Goal: Task Accomplishment & Management: Manage account settings

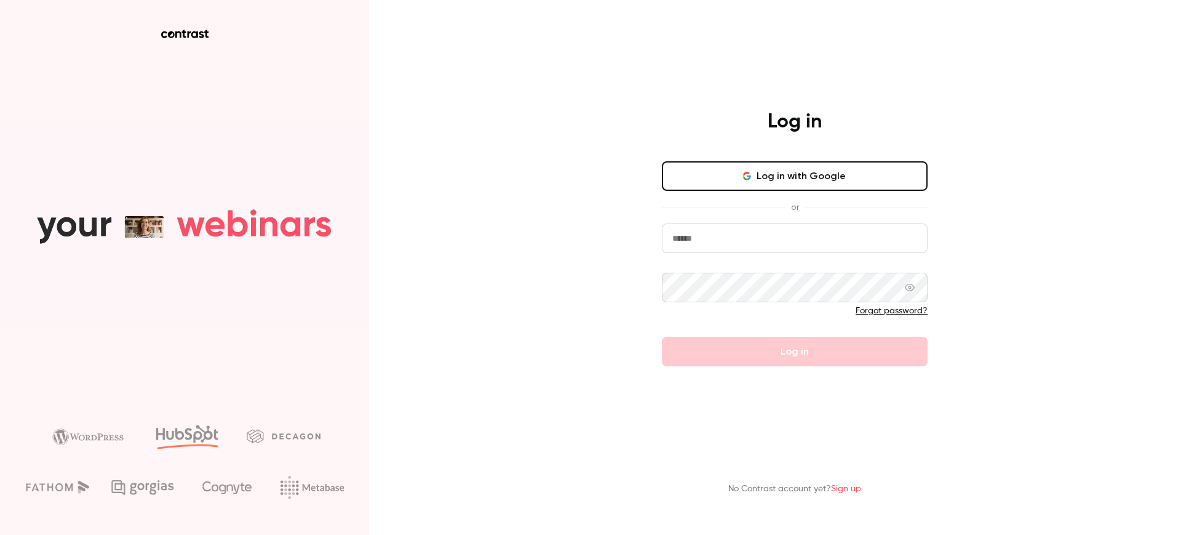
drag, startPoint x: 0, startPoint y: 0, endPoint x: 757, endPoint y: 230, distance: 791.1
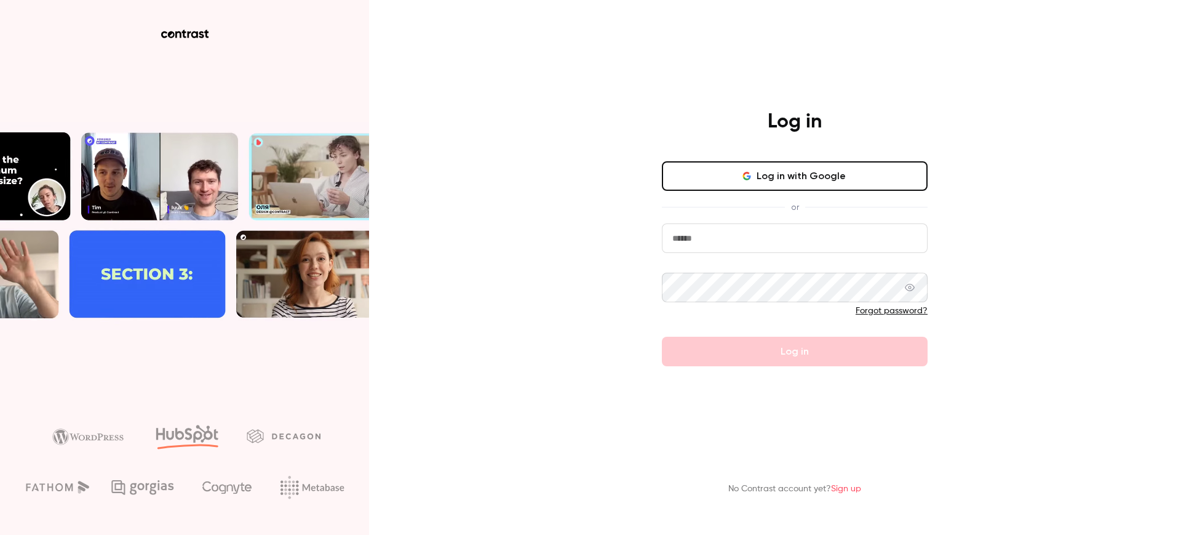
click at [757, 230] on input "email" at bounding box center [795, 238] width 266 height 30
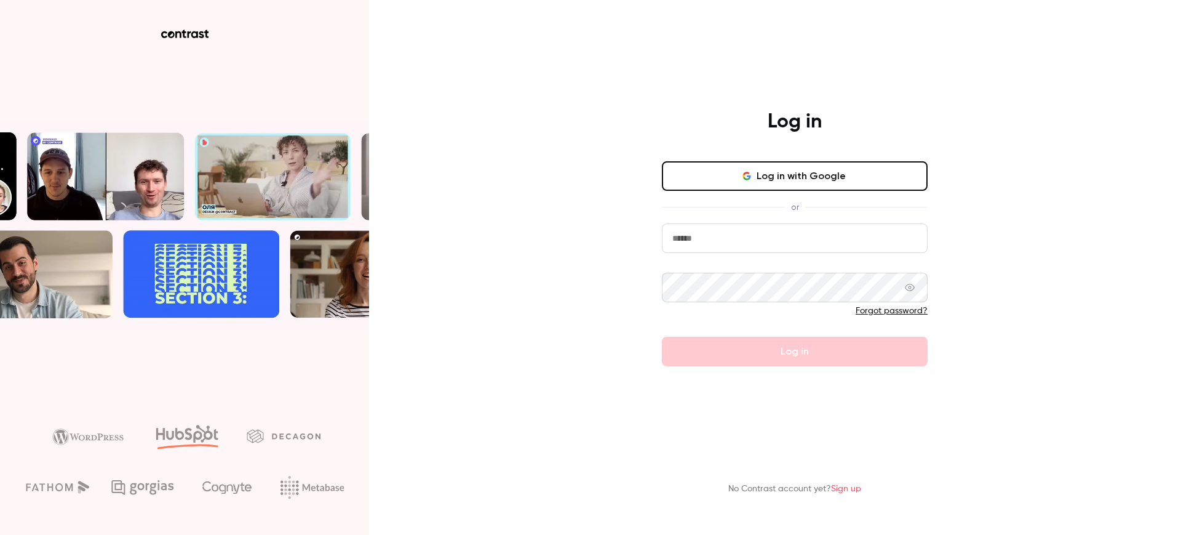
type input "**********"
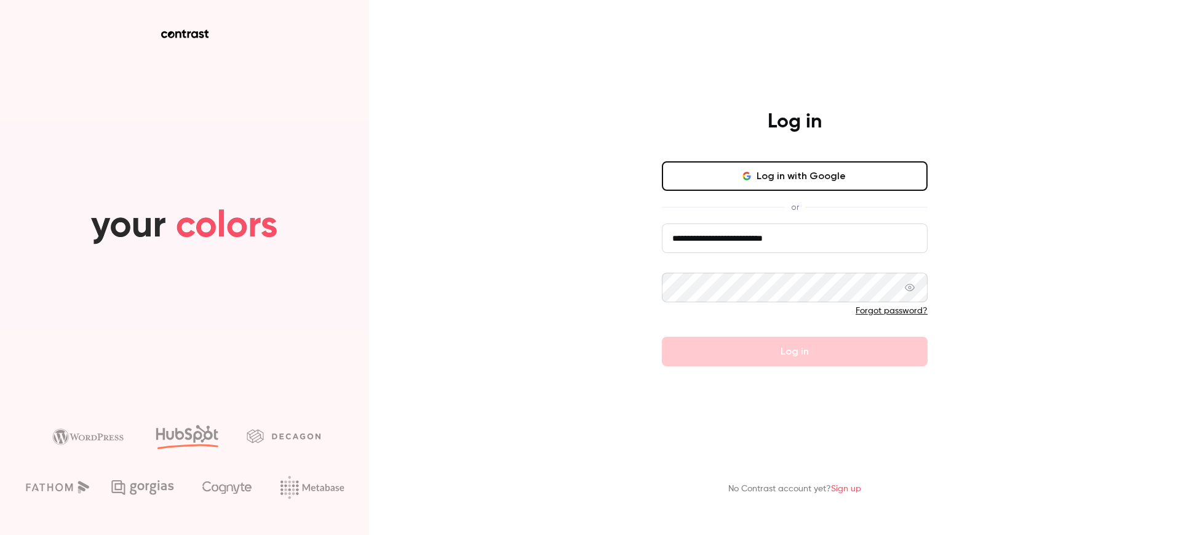
click at [745, 305] on div "Forgot password?" at bounding box center [795, 311] width 266 height 12
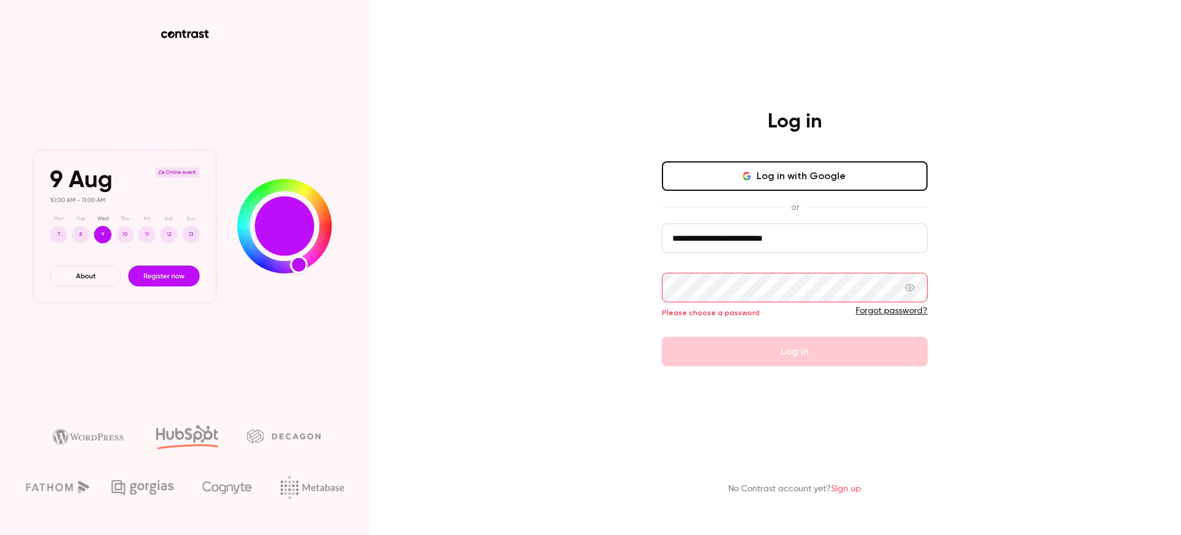
click at [880, 308] on link "Forgot password?" at bounding box center [892, 310] width 72 height 9
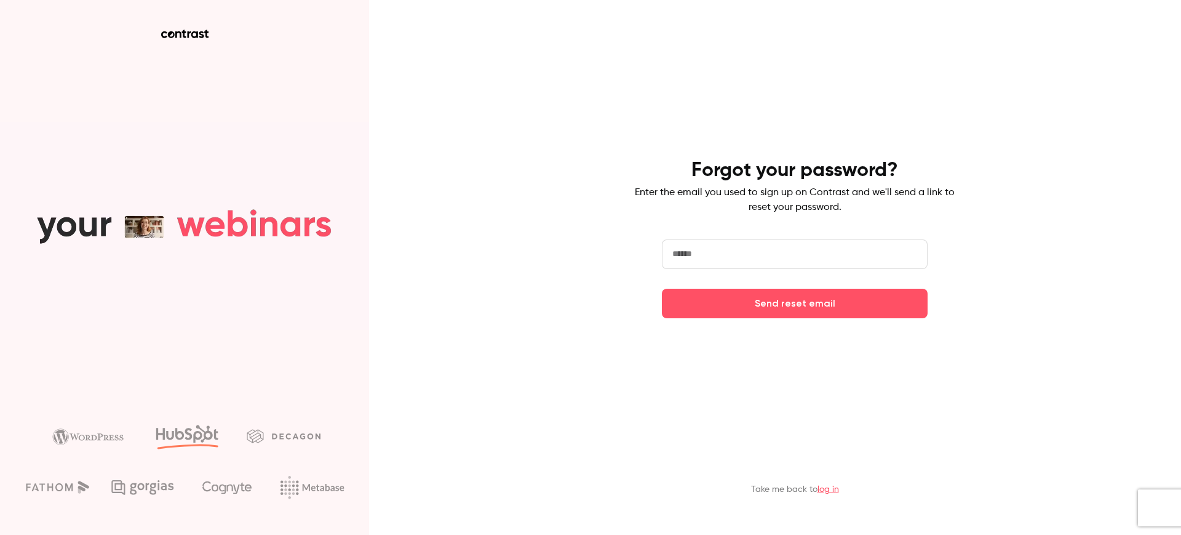
click at [709, 255] on input "email" at bounding box center [795, 254] width 266 height 30
type input "**********"
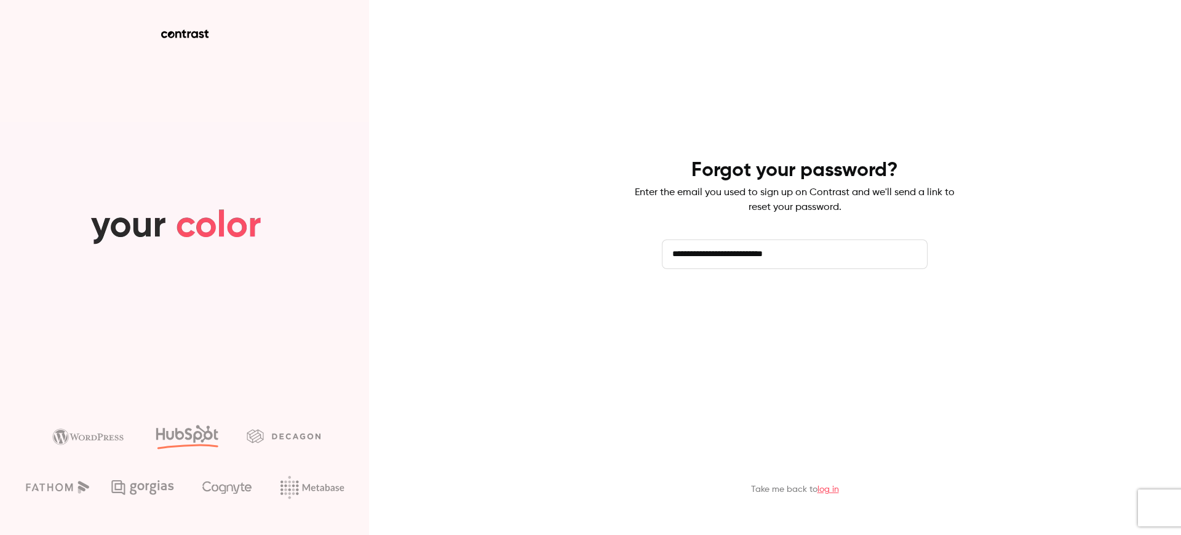
click at [709, 304] on button "Send reset email" at bounding box center [795, 304] width 266 height 30
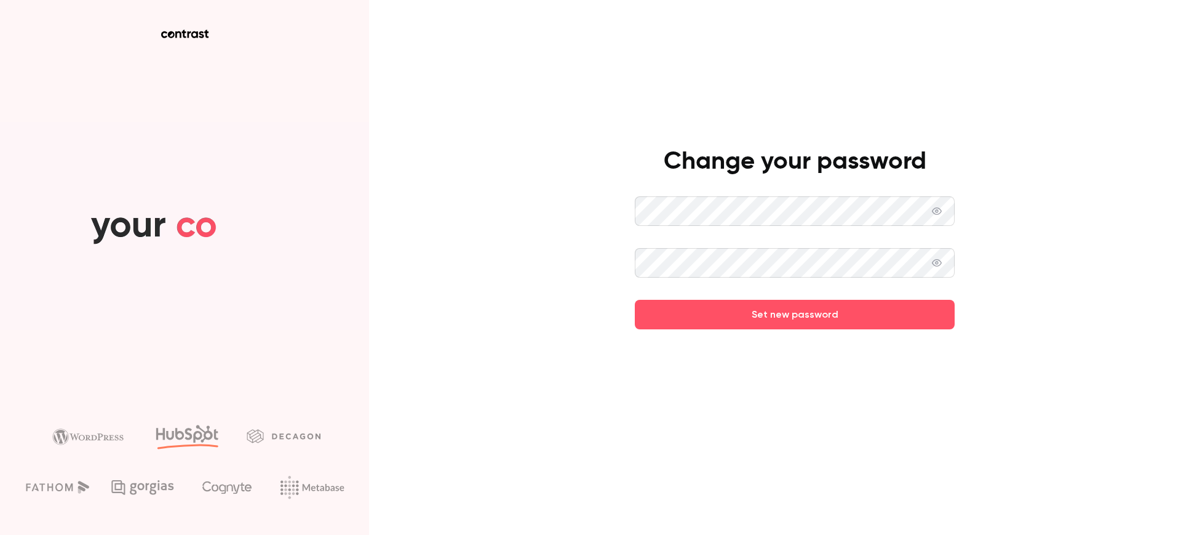
click at [635, 300] on button "Set new password" at bounding box center [795, 315] width 320 height 30
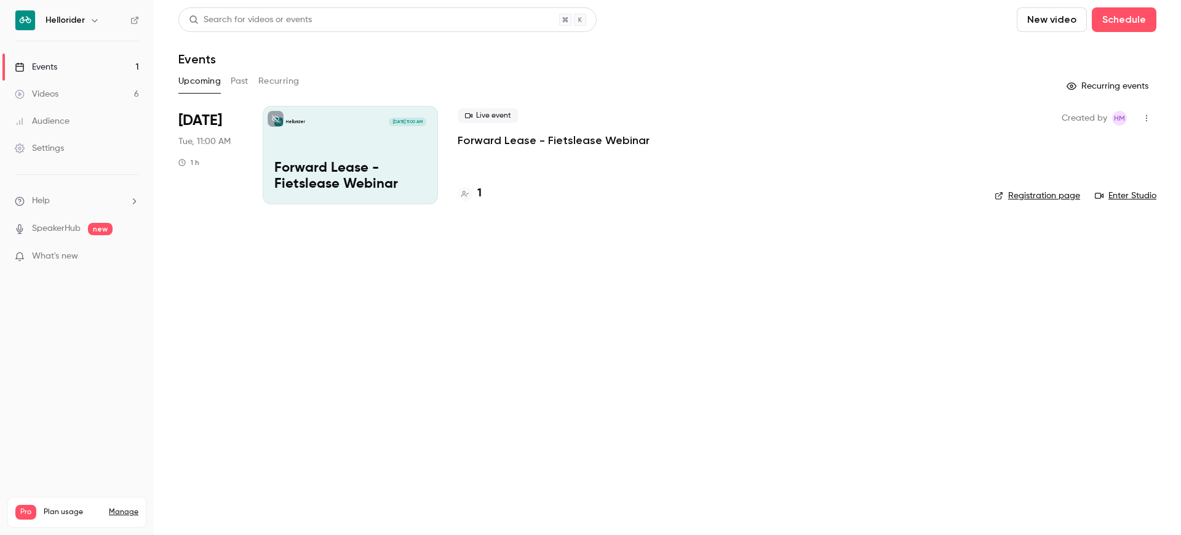
click at [63, 65] on link "Events 1" at bounding box center [77, 67] width 154 height 27
click at [539, 140] on p "Forward Lease - Fietslease Webinar" at bounding box center [554, 140] width 192 height 15
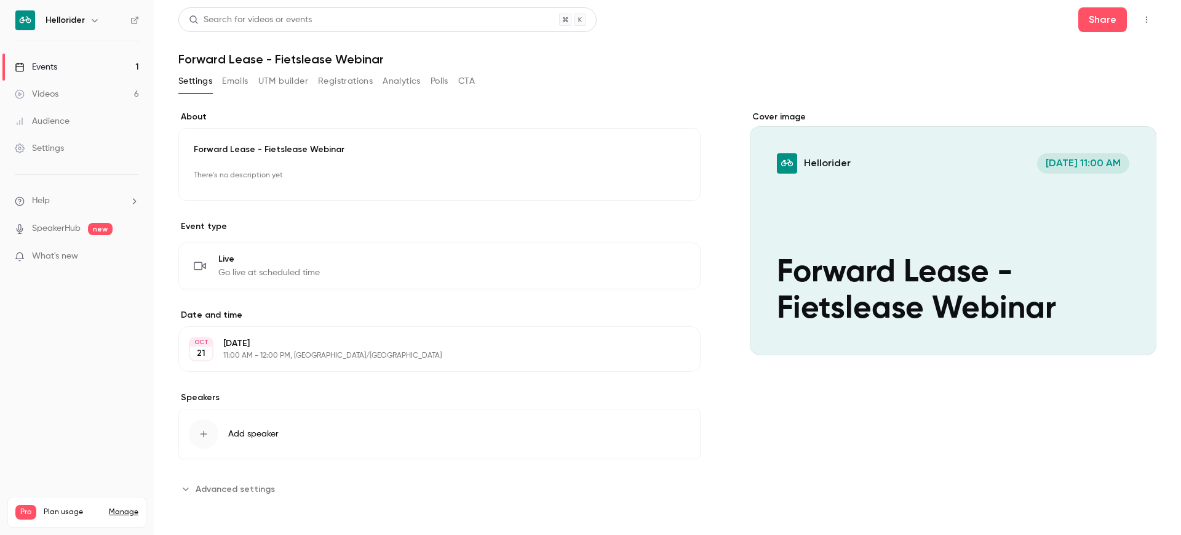
click at [363, 88] on button "Registrations" at bounding box center [345, 81] width 55 height 20
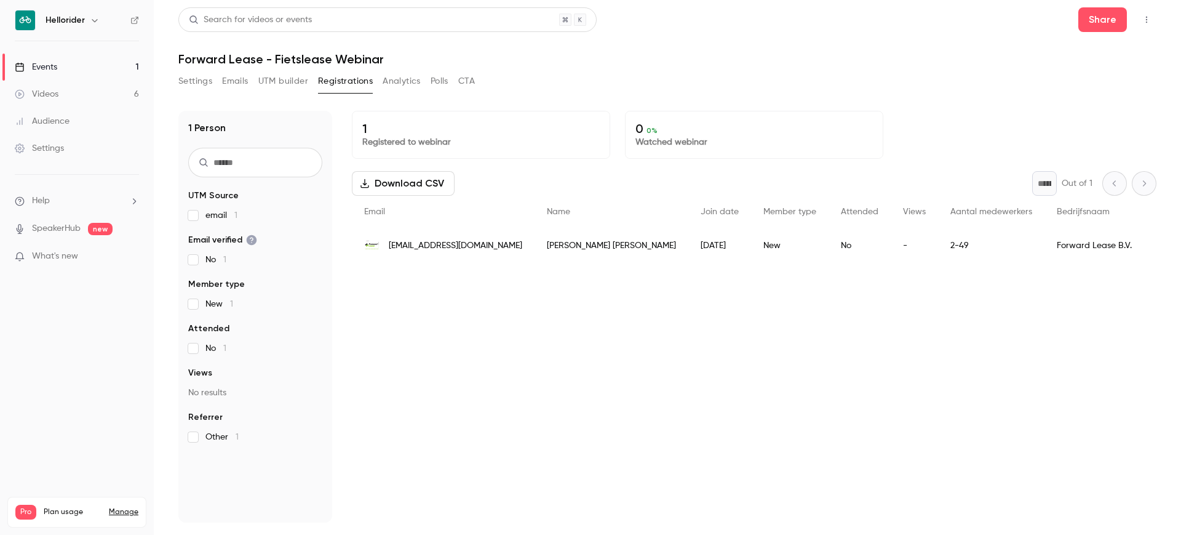
click at [209, 84] on button "Settings" at bounding box center [195, 81] width 34 height 20
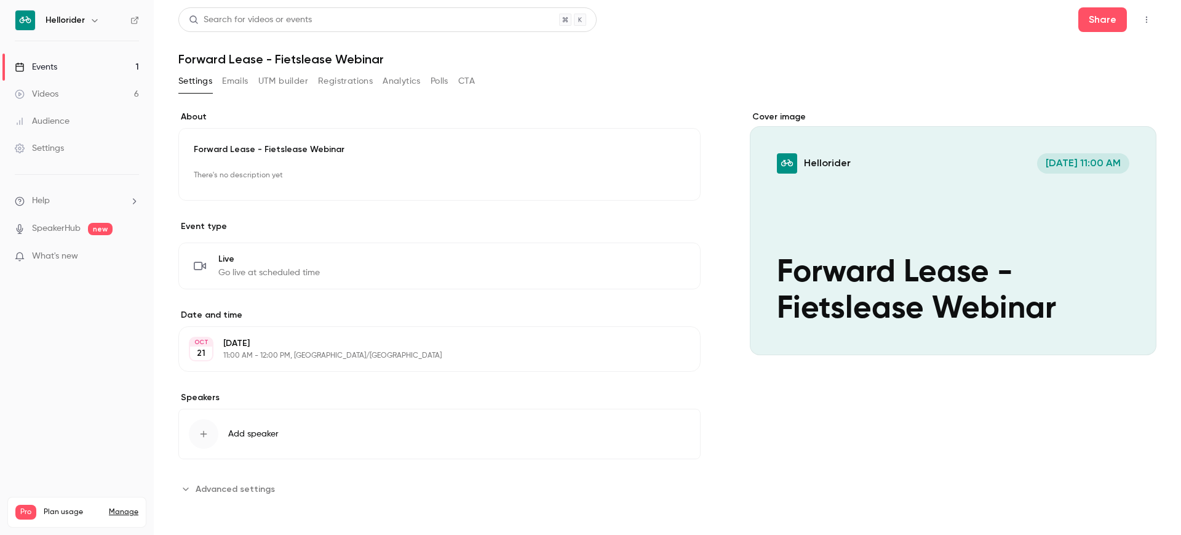
click at [369, 82] on button "Registrations" at bounding box center [345, 81] width 55 height 20
